Goal: Transaction & Acquisition: Purchase product/service

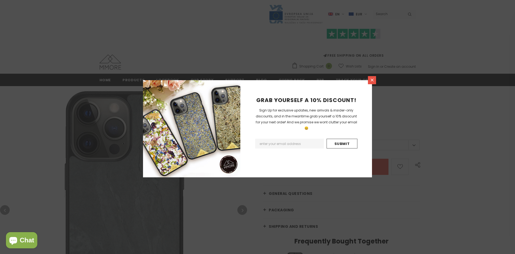
click at [372, 80] on icon at bounding box center [372, 80] width 3 height 3
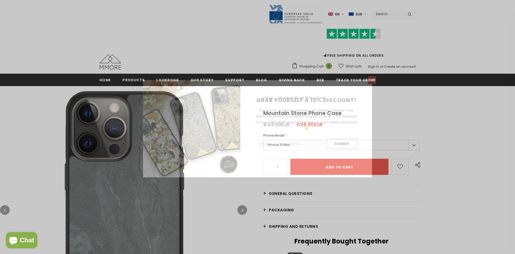
click at [372, 80] on icon at bounding box center [372, 80] width 3 height 3
